Goal: Find specific page/section: Find specific page/section

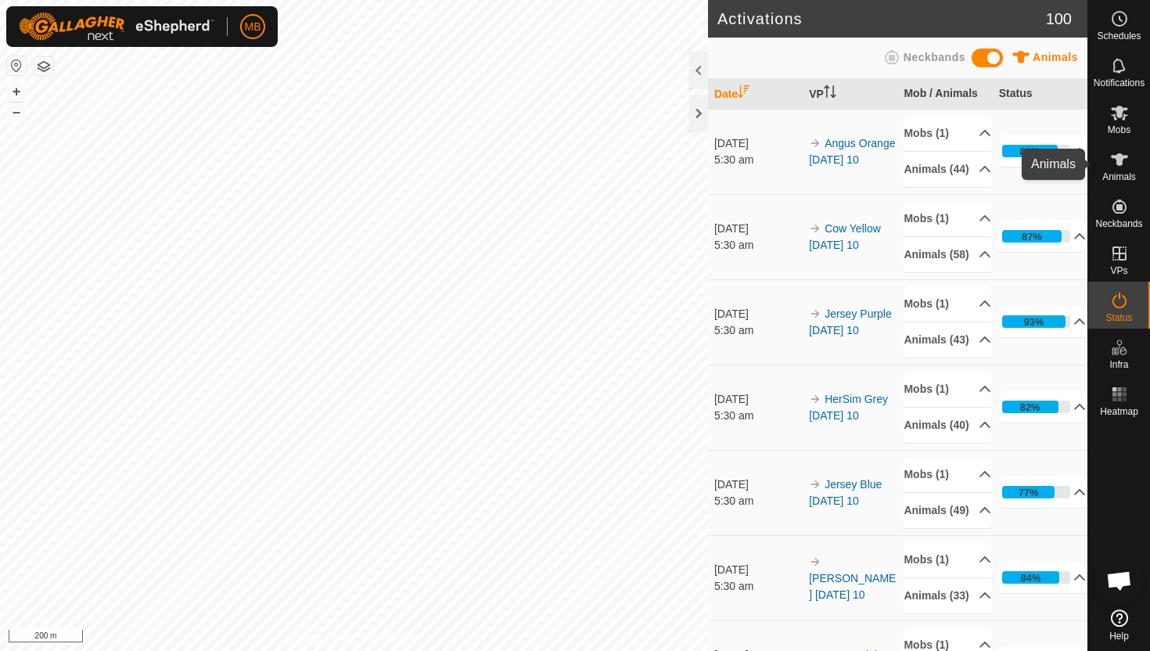
click at [1122, 163] on icon at bounding box center [1119, 159] width 19 height 19
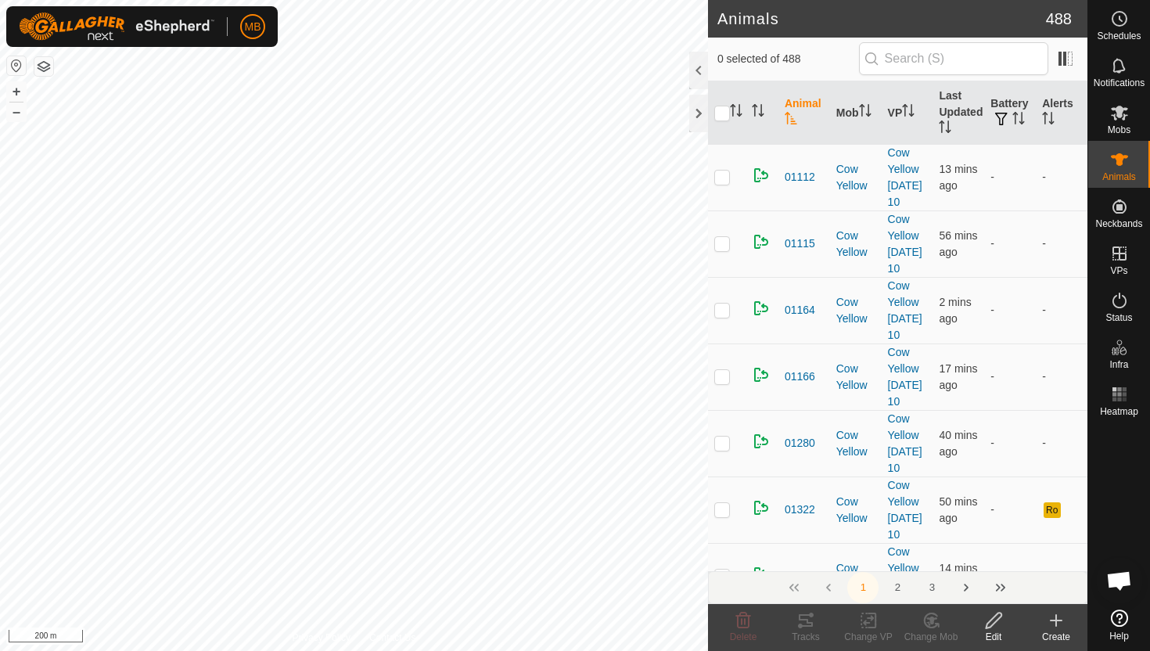
click at [704, 77] on div at bounding box center [698, 71] width 19 height 38
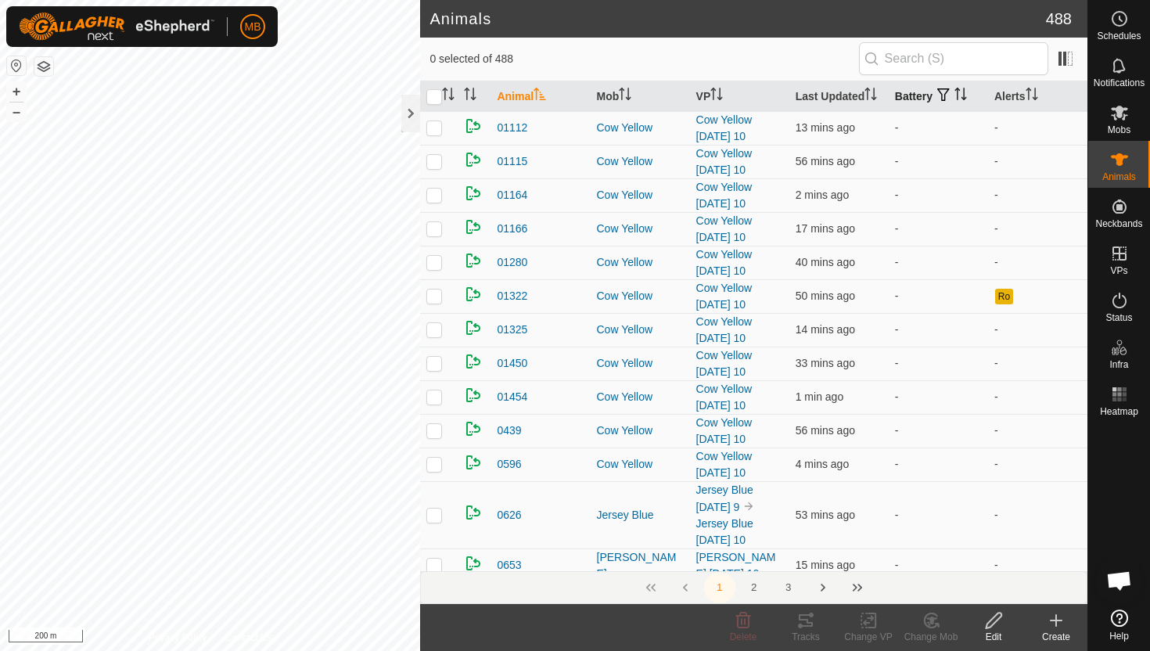
click at [963, 92] on icon "Activate to sort" at bounding box center [960, 94] width 13 height 13
click at [963, 92] on icon "Activate to sort" at bounding box center [960, 94] width 12 height 13
